Goal: Transaction & Acquisition: Purchase product/service

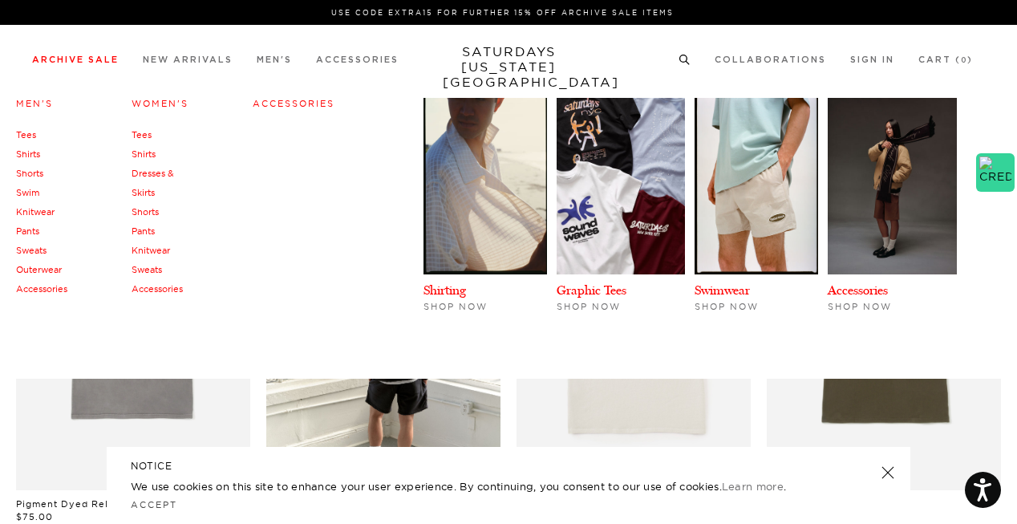
click at [42, 267] on link "Outerwear" at bounding box center [39, 269] width 46 height 11
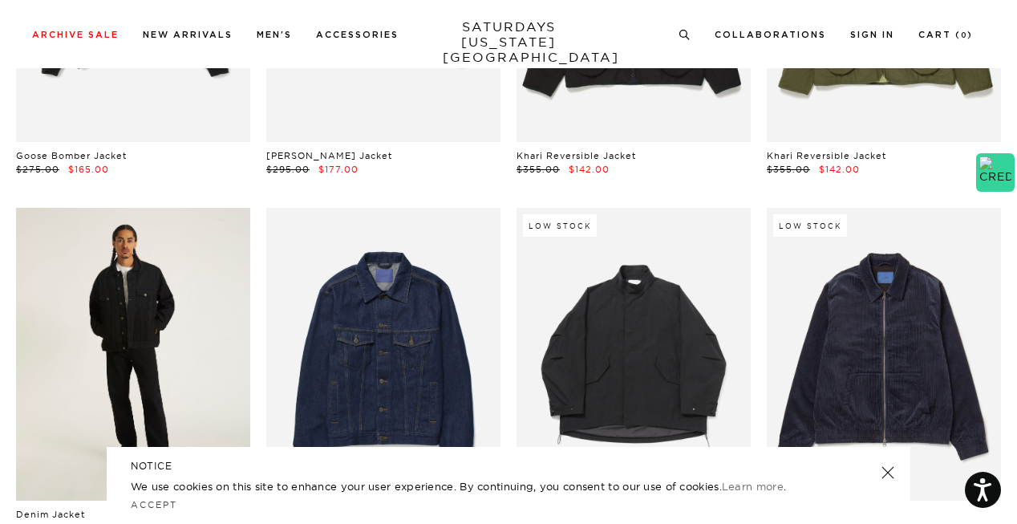
scroll to position [481, 0]
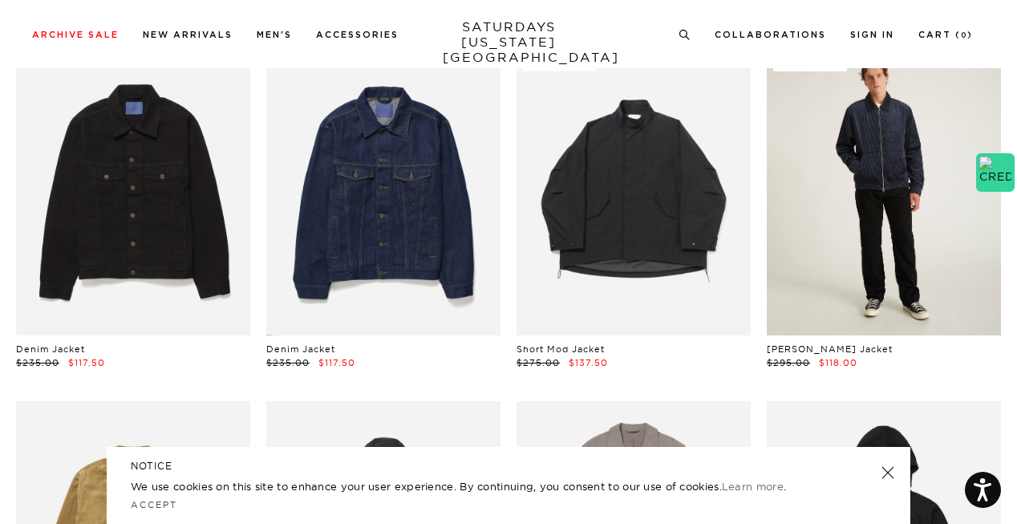
click at [870, 254] on link at bounding box center [884, 189] width 234 height 293
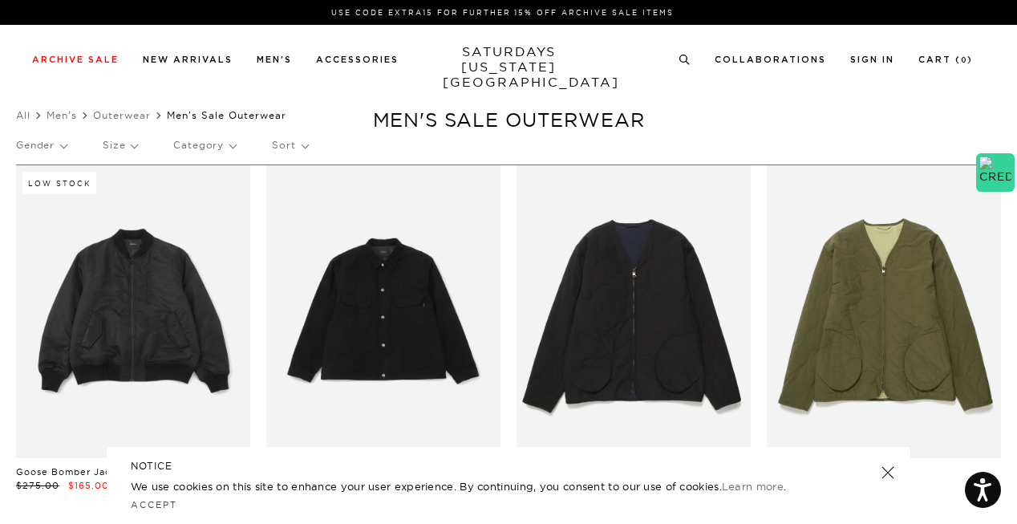
click at [124, 150] on p "Size" at bounding box center [120, 145] width 34 height 37
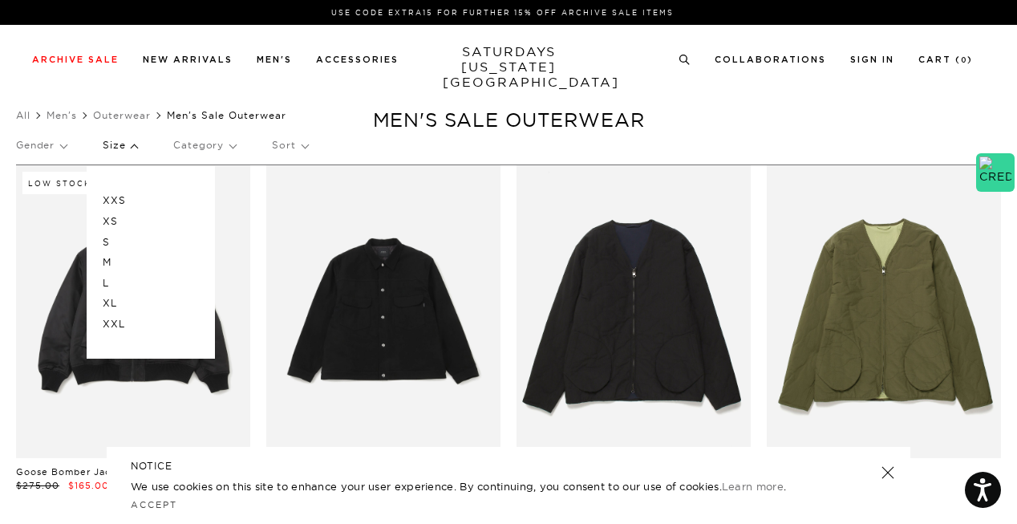
click at [124, 280] on p "L" at bounding box center [151, 283] width 96 height 21
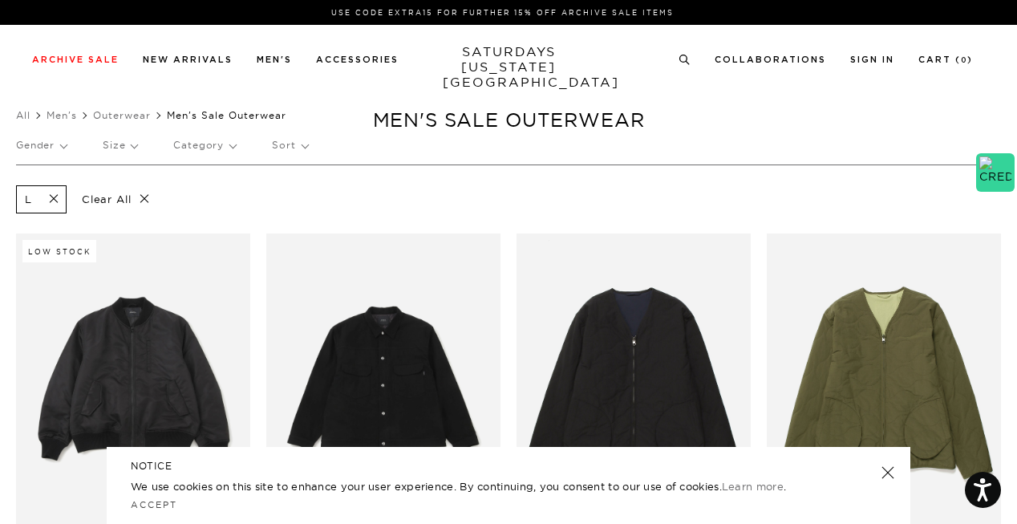
click at [136, 145] on p "Size" at bounding box center [120, 145] width 34 height 37
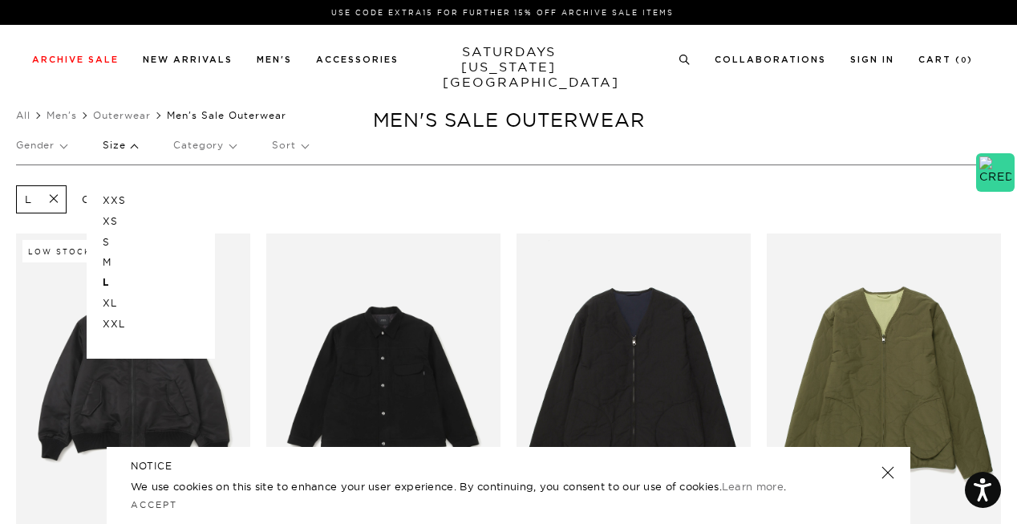
click at [126, 308] on p "XL" at bounding box center [151, 303] width 96 height 21
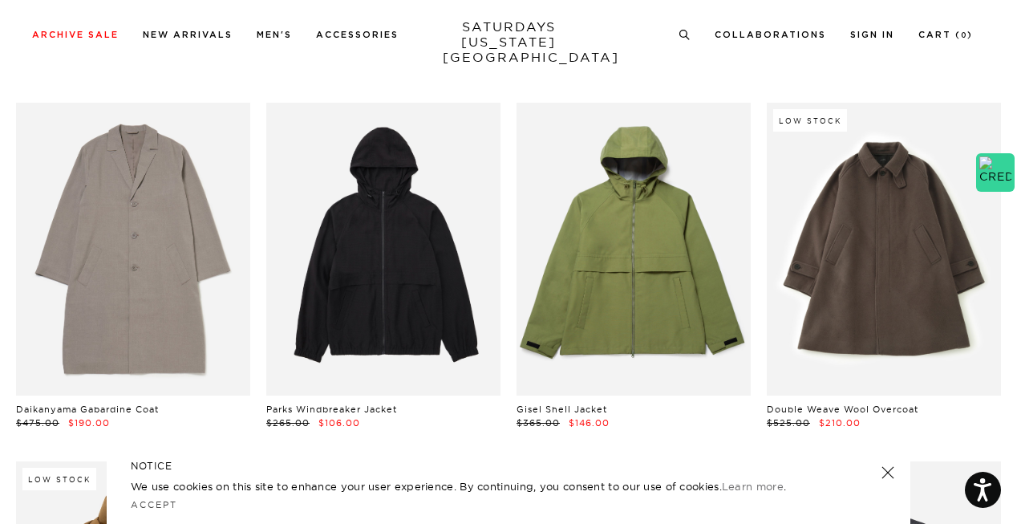
scroll to position [1043, 0]
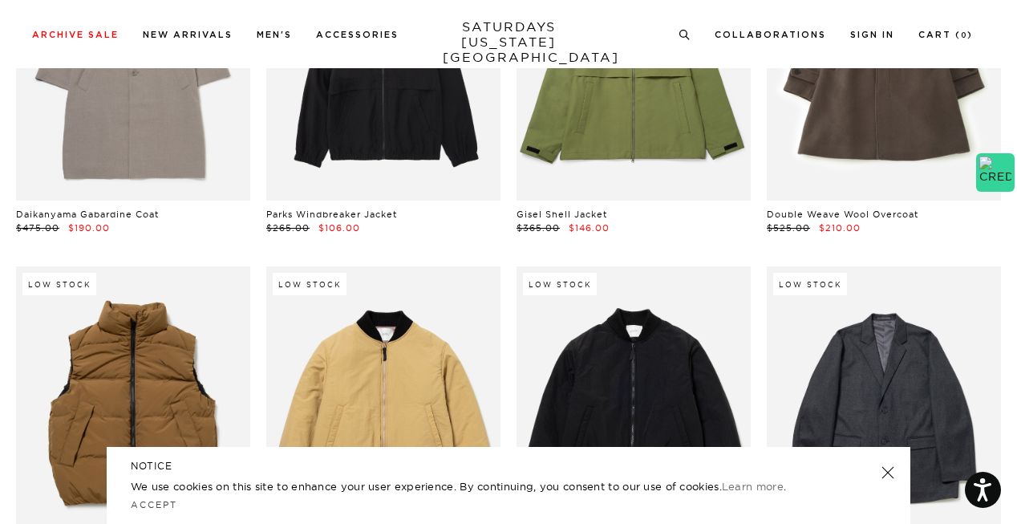
click at [894, 465] on div "NOTICE We use cookies on this site to enhance your user experience. By continui…" at bounding box center [509, 485] width 804 height 77
click at [883, 466] on link at bounding box center [888, 472] width 22 height 22
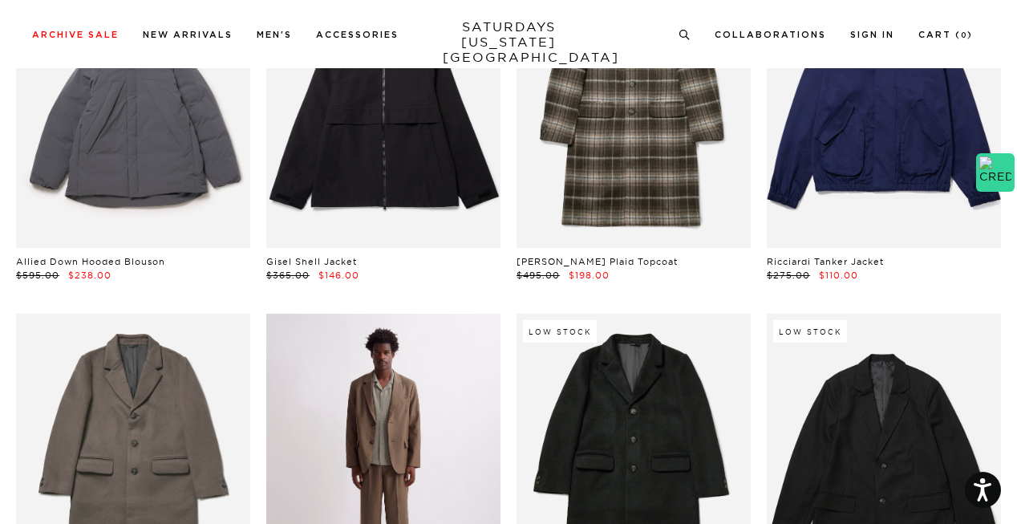
scroll to position [1925, 0]
